Goal: Information Seeking & Learning: Find specific page/section

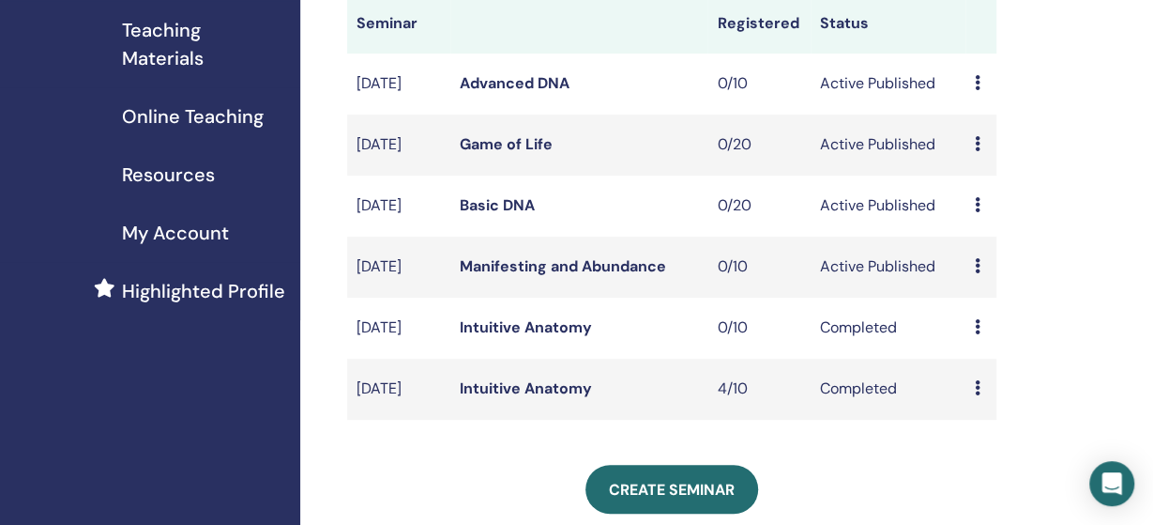
scroll to position [293, 0]
click at [979, 272] on icon at bounding box center [978, 264] width 6 height 15
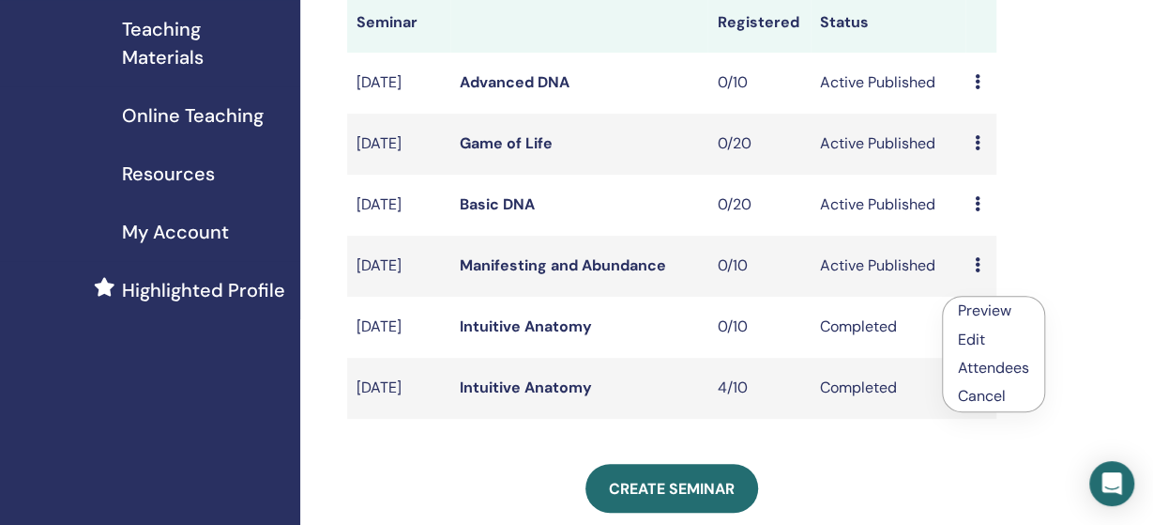
click at [369, 294] on td "[DATE]" at bounding box center [398, 266] width 103 height 61
click at [878, 288] on td "Active Published" at bounding box center [888, 266] width 155 height 61
click at [556, 275] on link "Manifesting and Abundance" at bounding box center [563, 265] width 206 height 20
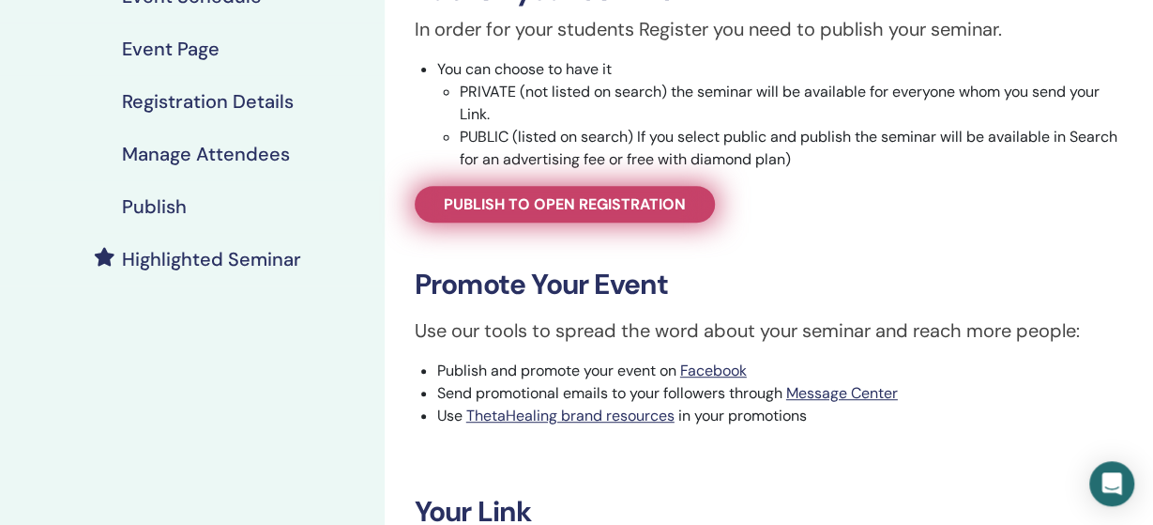
scroll to position [586, 0]
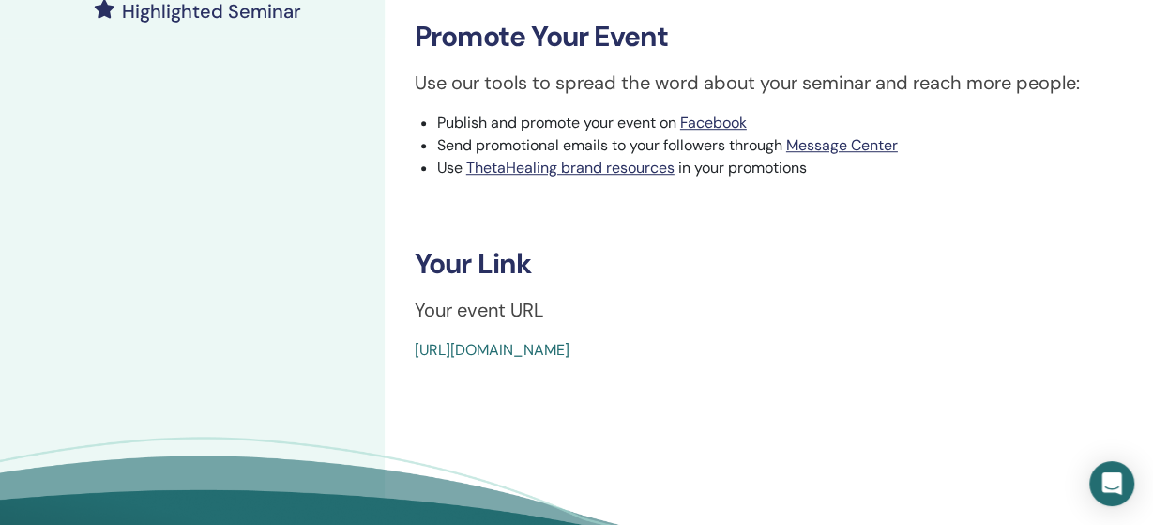
drag, startPoint x: 408, startPoint y: 349, endPoint x: 856, endPoint y: 348, distance: 447.7
copy link "https://www.thetahealing.com/seminar-373572-details.html"
